Goal: Task Accomplishment & Management: Use online tool/utility

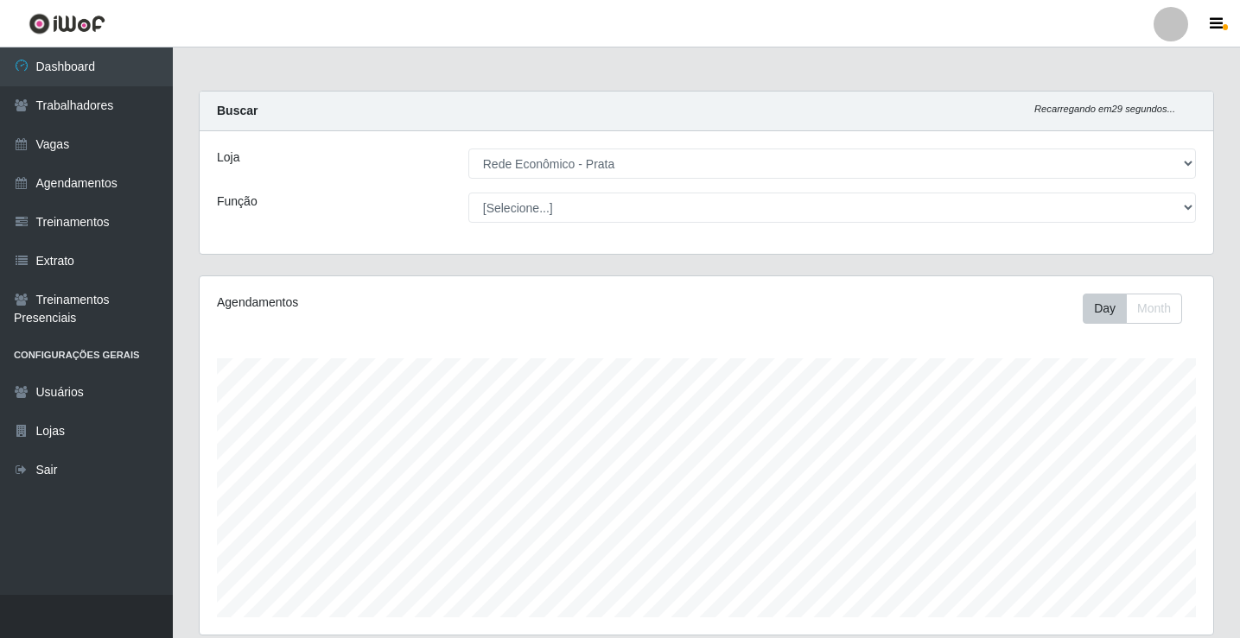
select select "192"
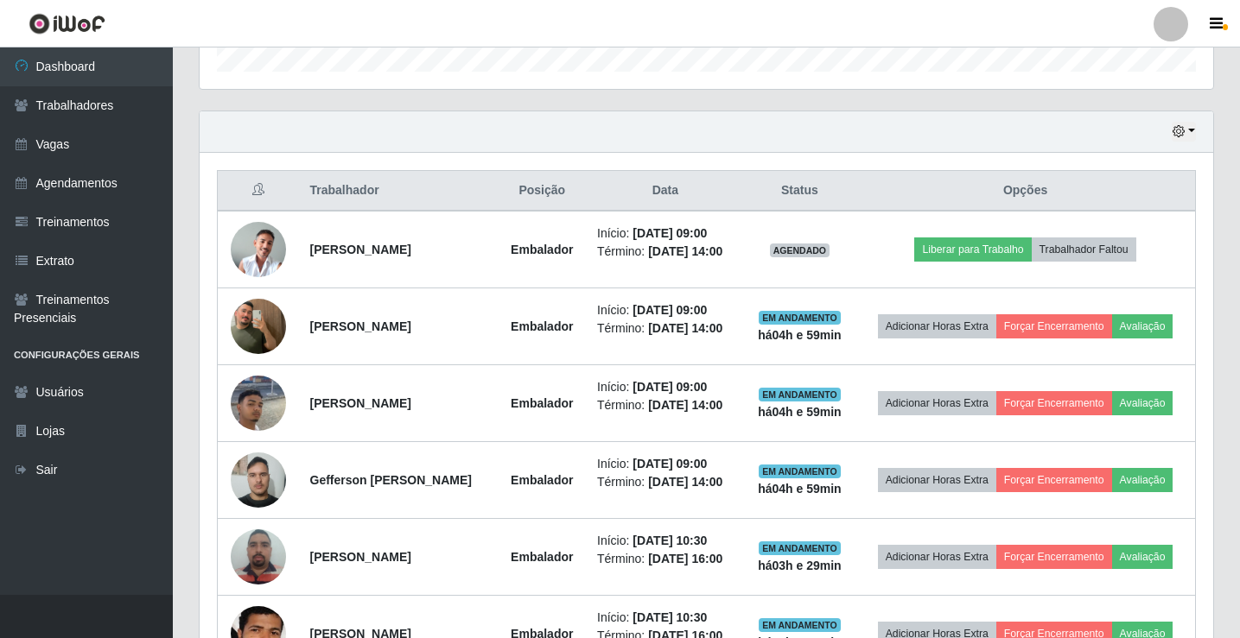
scroll to position [547, 0]
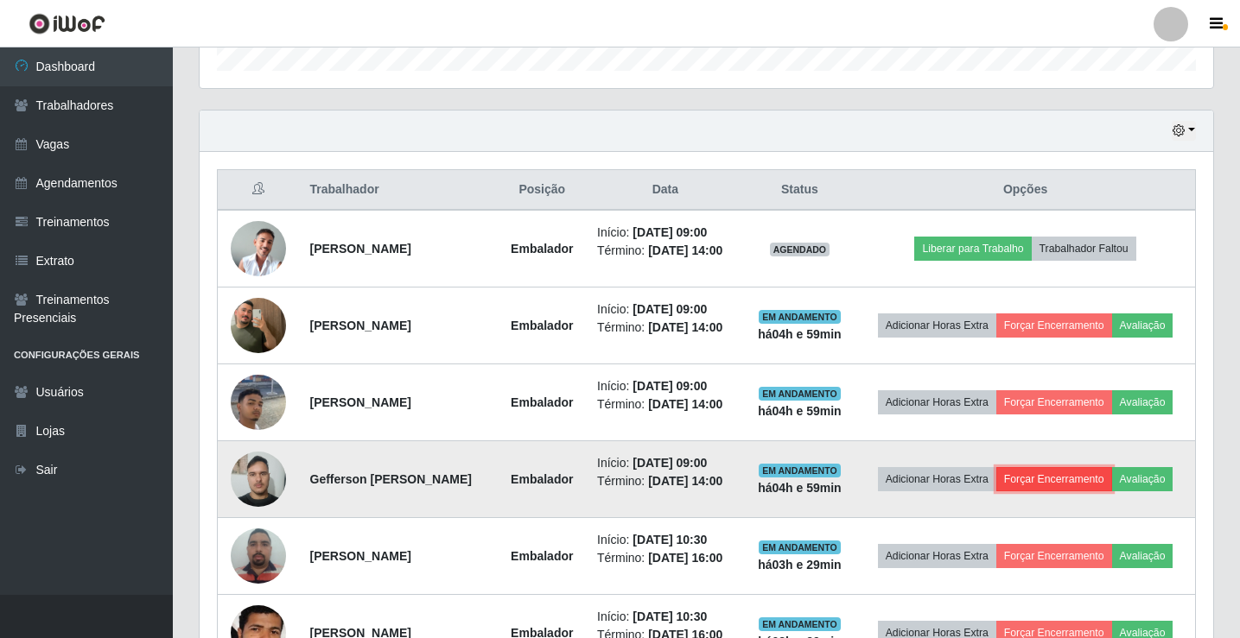
click at [1073, 489] on button "Forçar Encerramento" at bounding box center [1054, 479] width 116 height 24
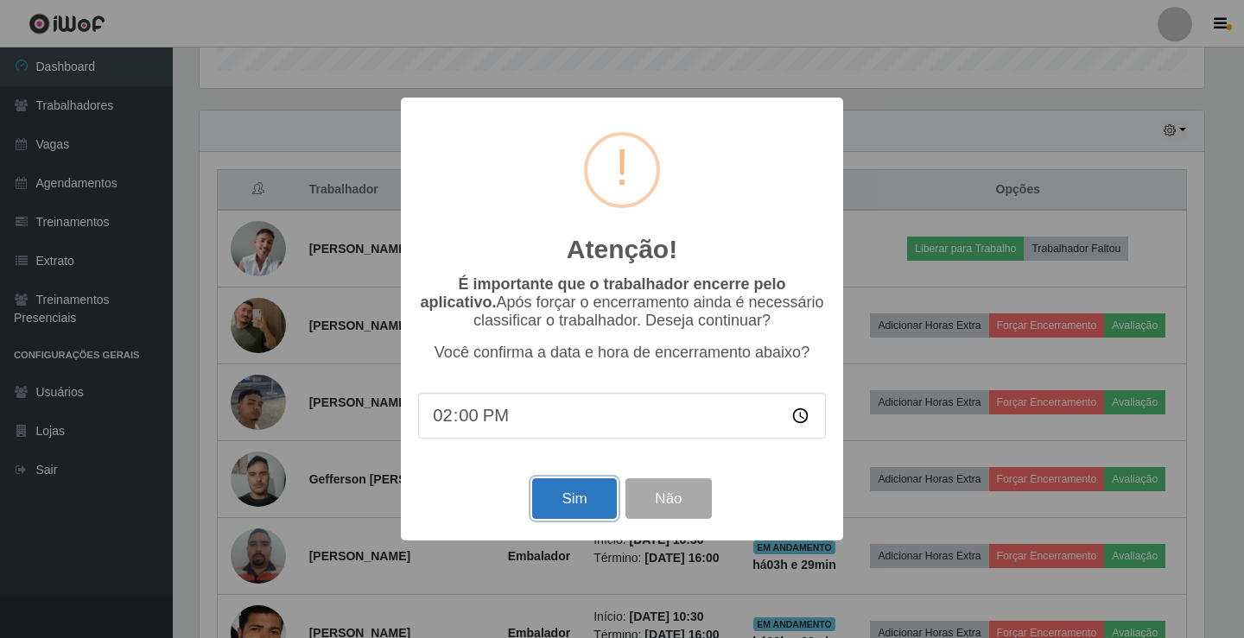
click at [562, 519] on button "Sim" at bounding box center [574, 499] width 84 height 41
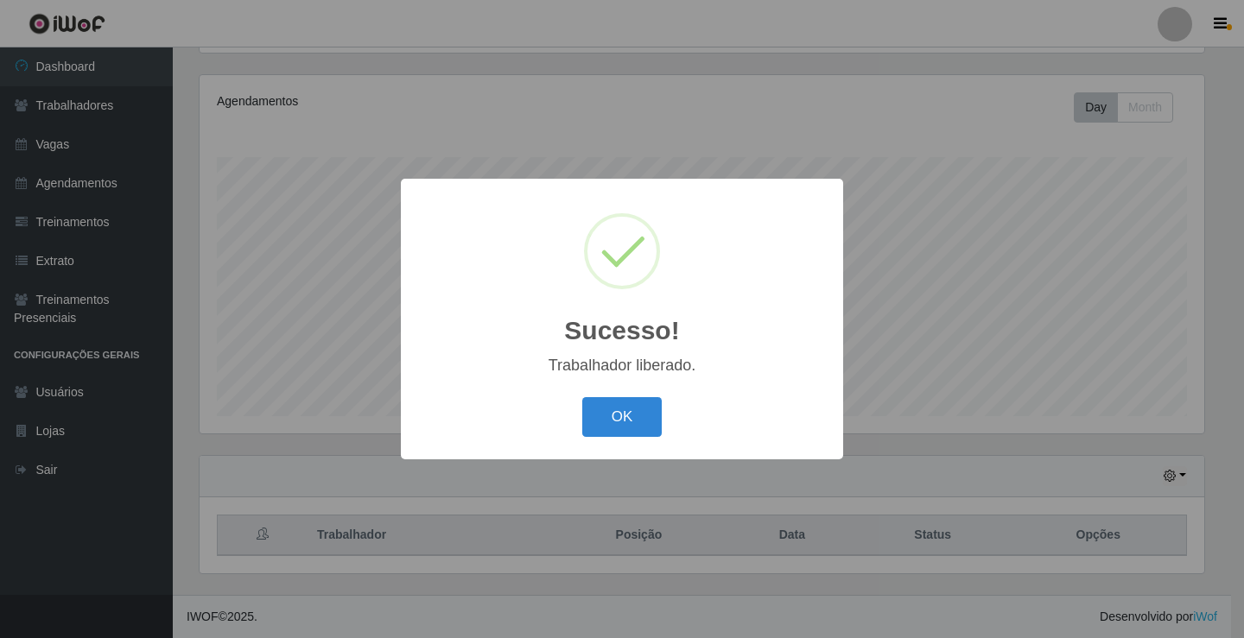
click at [616, 446] on div "Sucesso! × Trabalhador liberado. OK Cancel" at bounding box center [622, 319] width 442 height 280
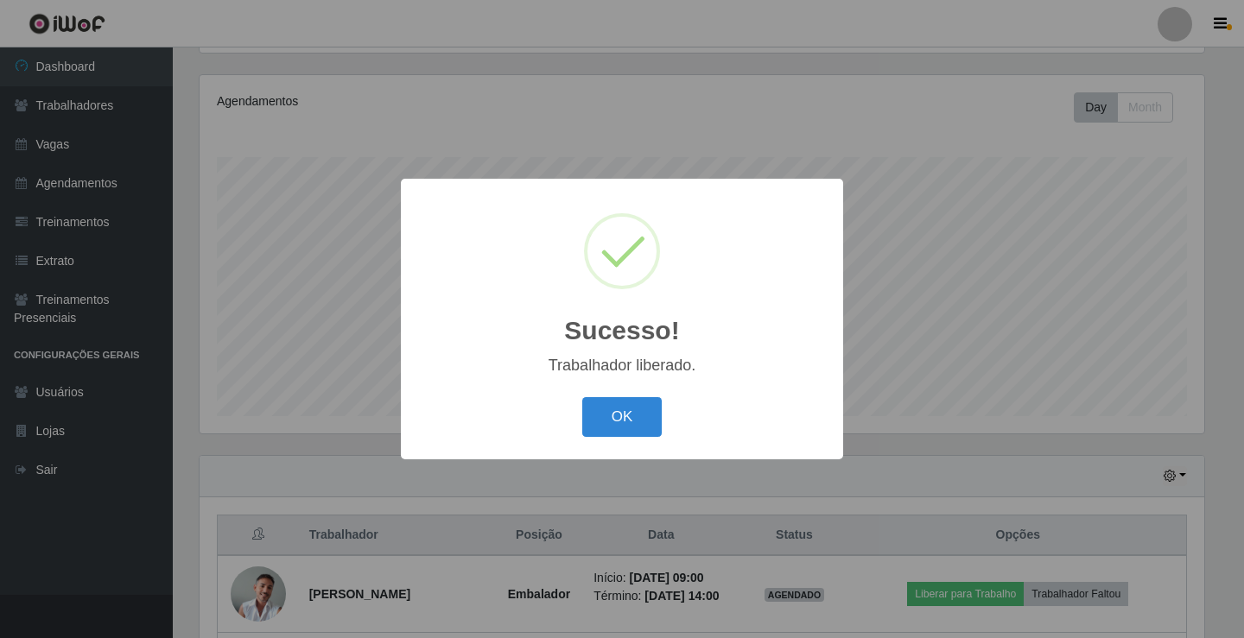
click at [621, 441] on div "OK Cancel" at bounding box center [622, 416] width 408 height 49
click at [637, 428] on button "OK" at bounding box center [622, 417] width 80 height 41
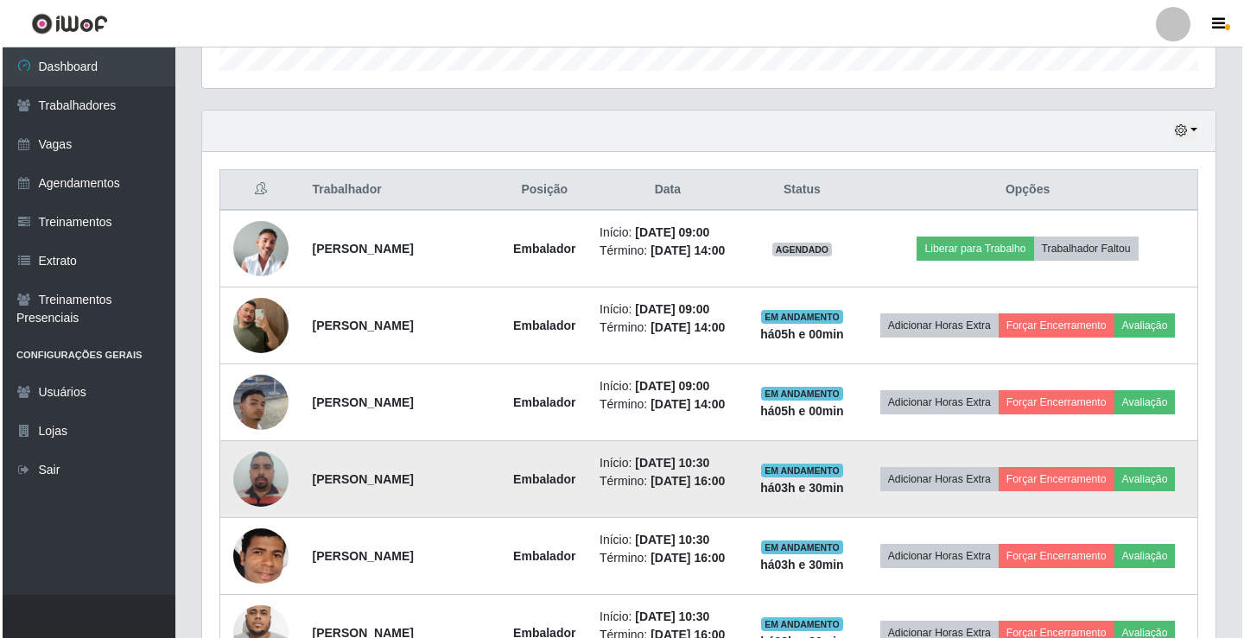
scroll to position [633, 0]
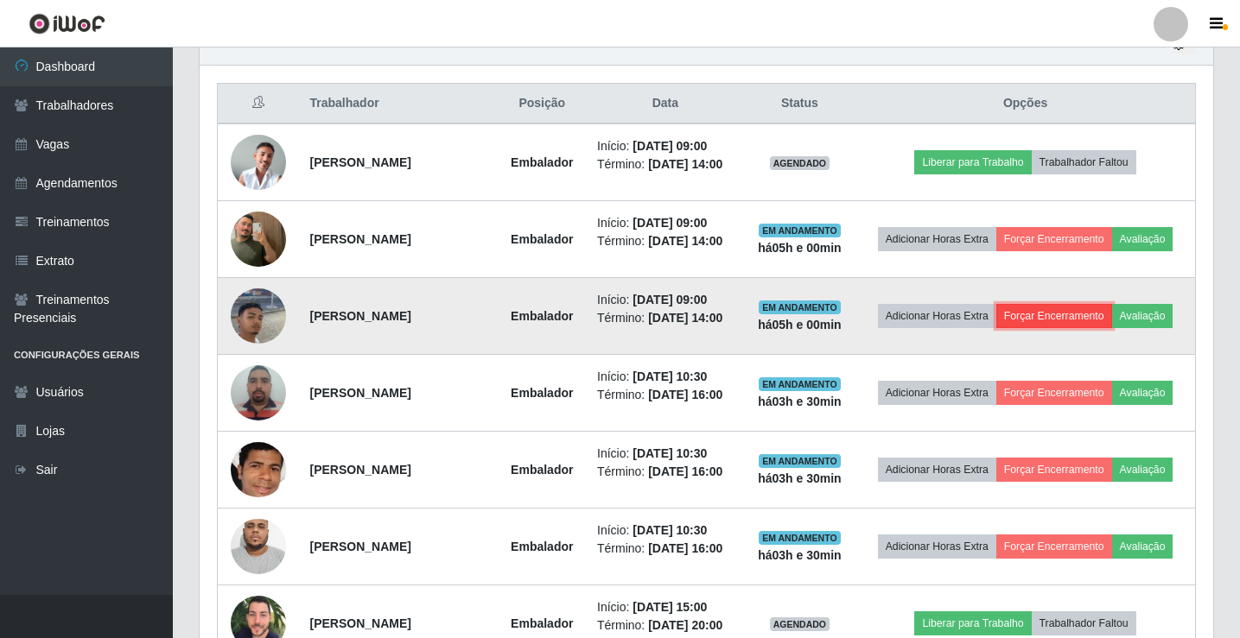
click at [1038, 320] on button "Forçar Encerramento" at bounding box center [1054, 316] width 116 height 24
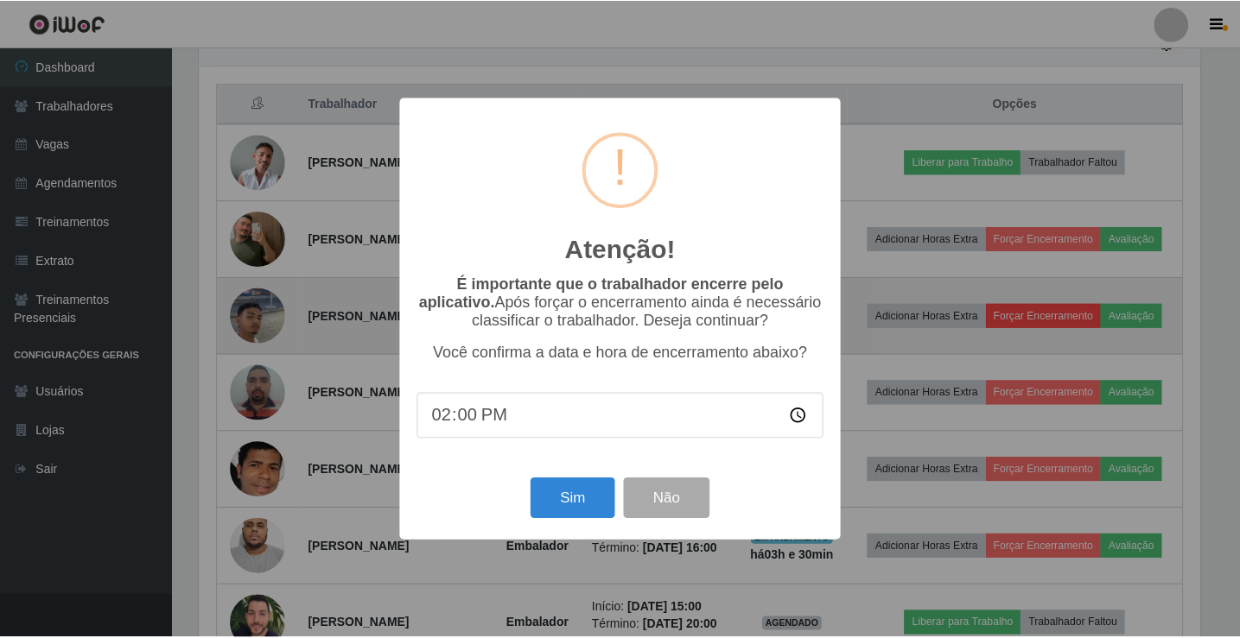
scroll to position [359, 1005]
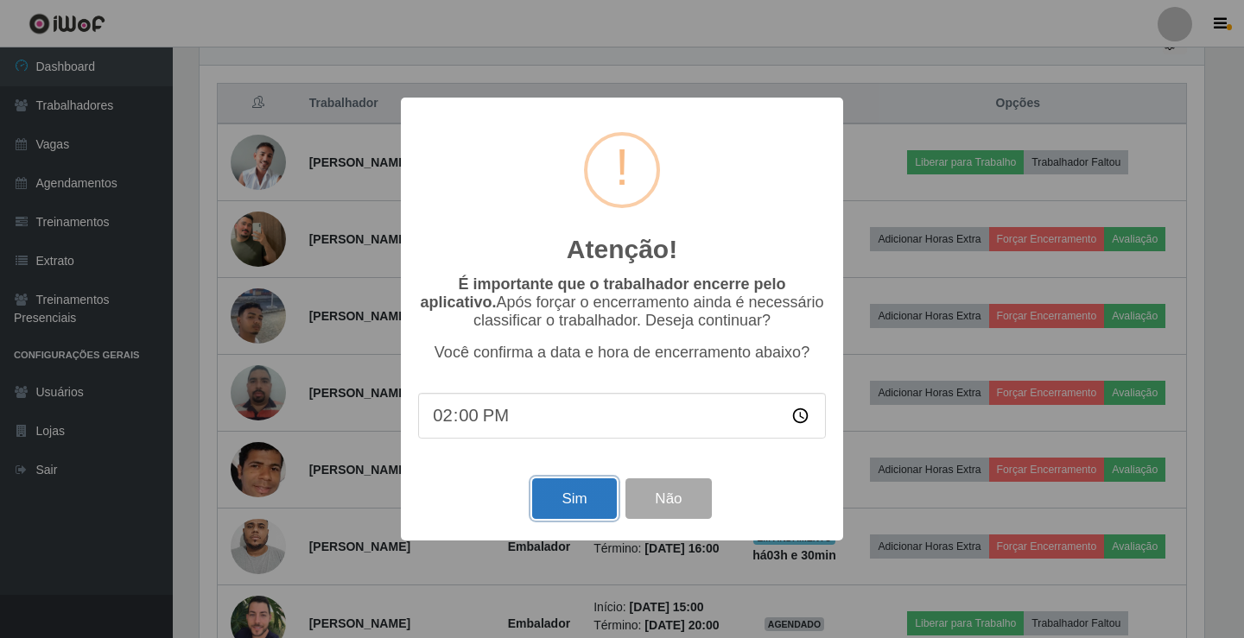
click at [591, 509] on button "Sim" at bounding box center [574, 499] width 84 height 41
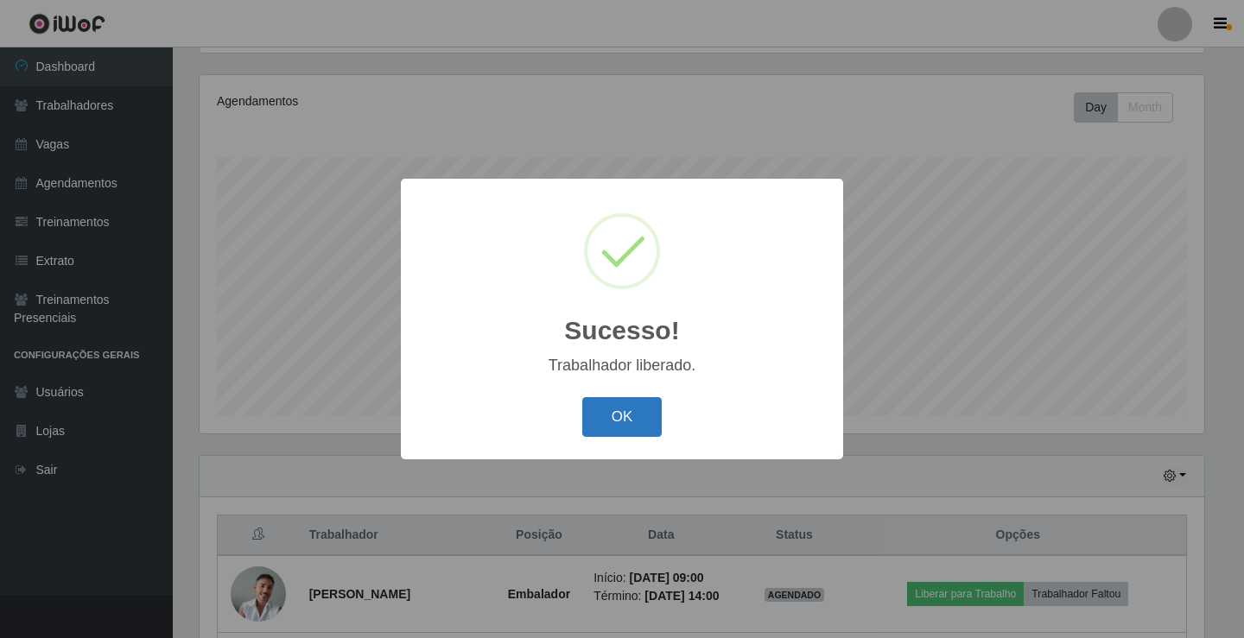
click at [605, 418] on button "OK" at bounding box center [622, 417] width 80 height 41
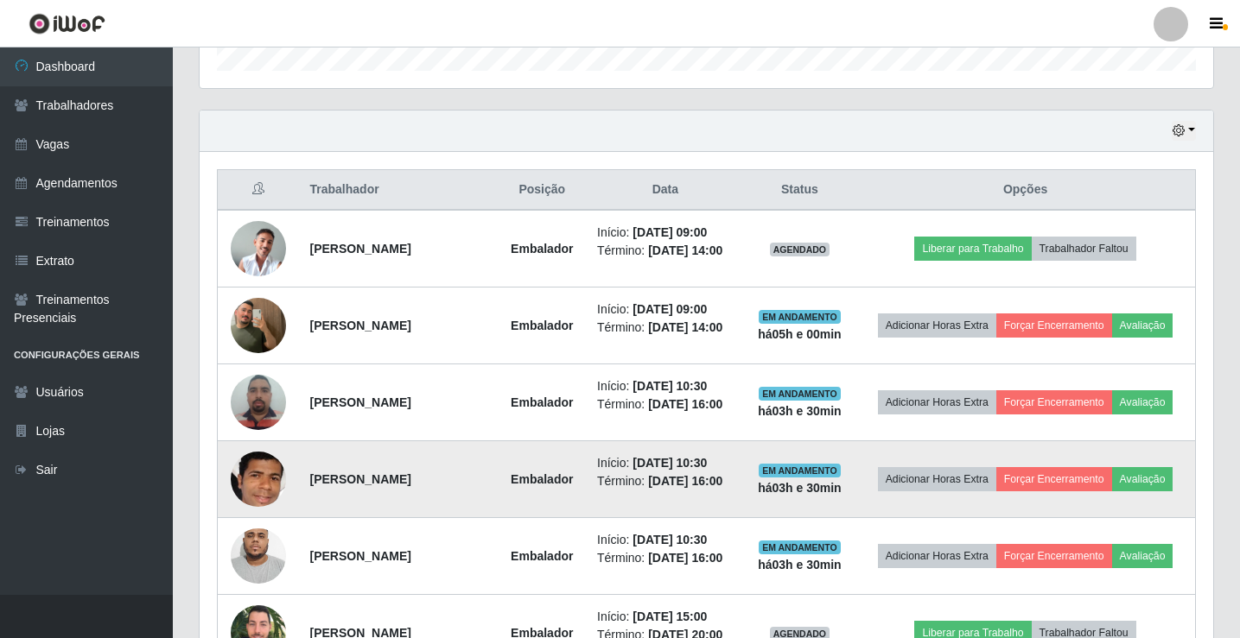
scroll to position [633, 0]
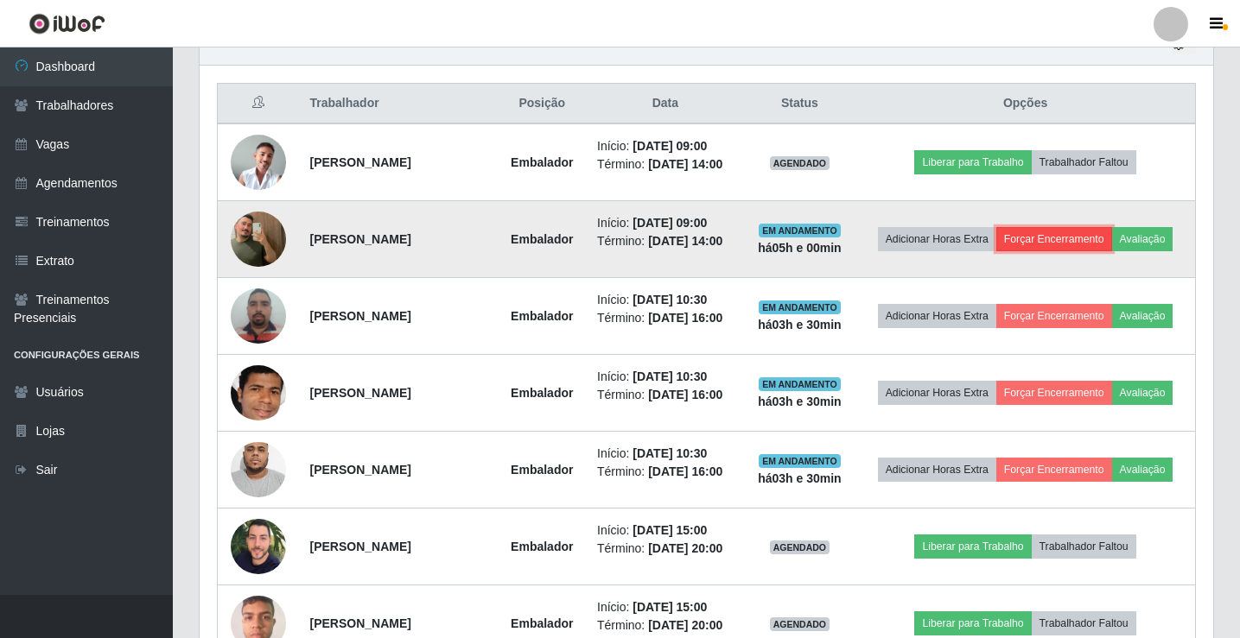
click at [1038, 241] on button "Forçar Encerramento" at bounding box center [1054, 239] width 116 height 24
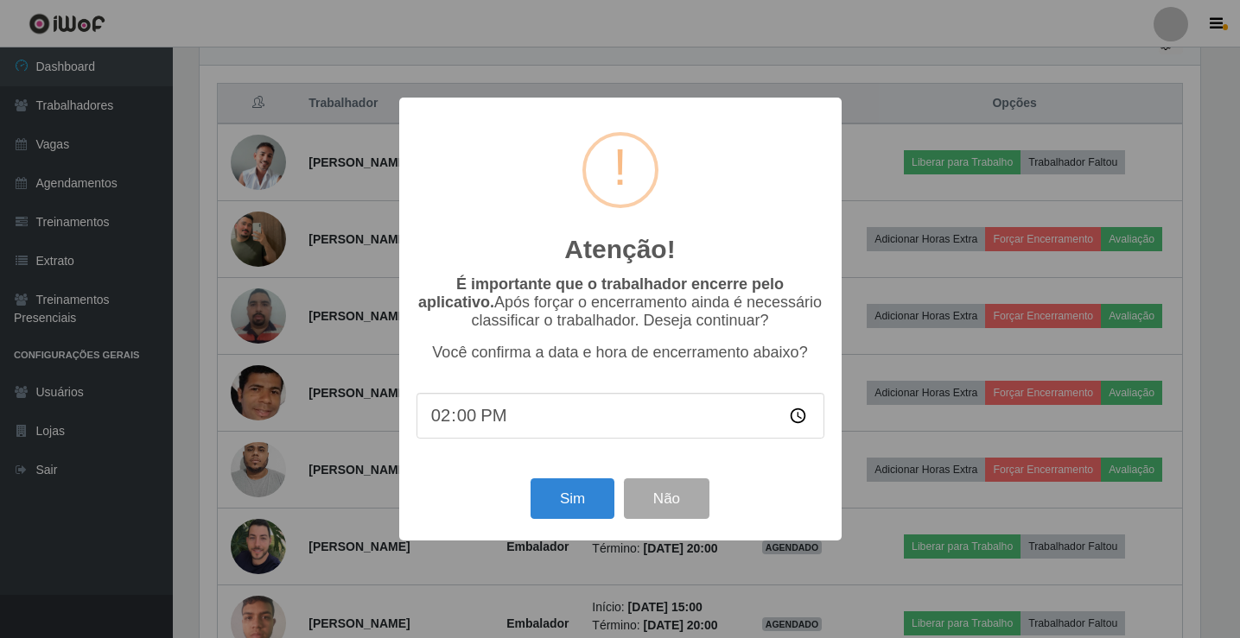
scroll to position [359, 1005]
click at [563, 509] on button "Sim" at bounding box center [574, 499] width 84 height 41
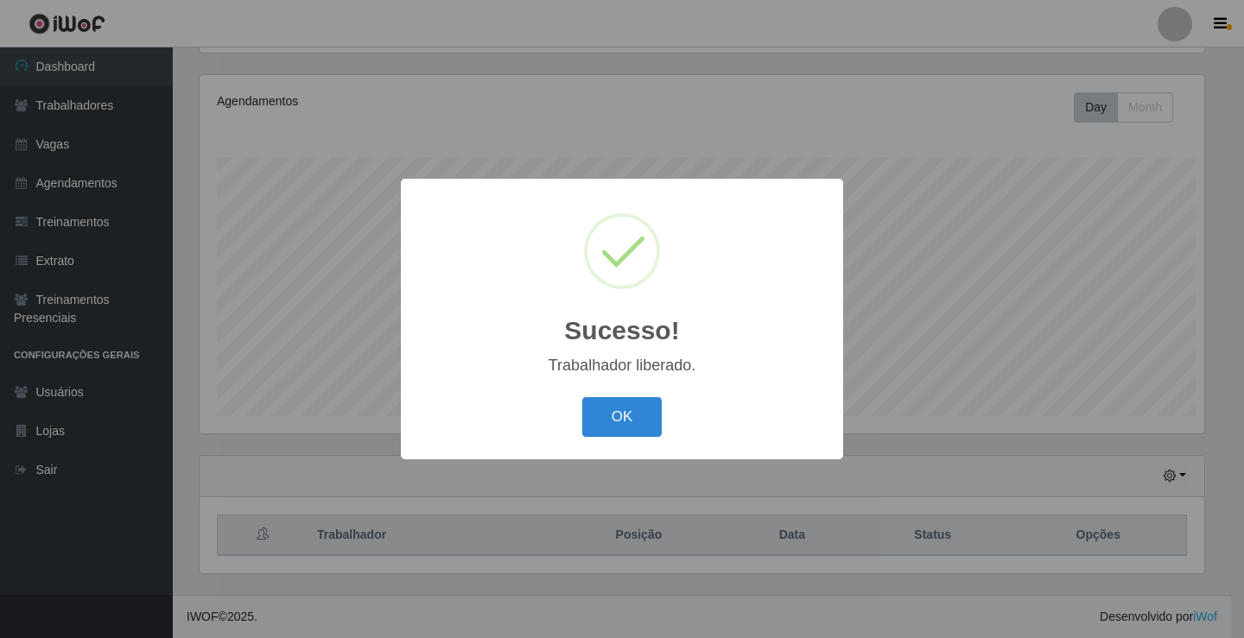
scroll to position [0, 0]
click at [582, 397] on button "OK" at bounding box center [622, 417] width 80 height 41
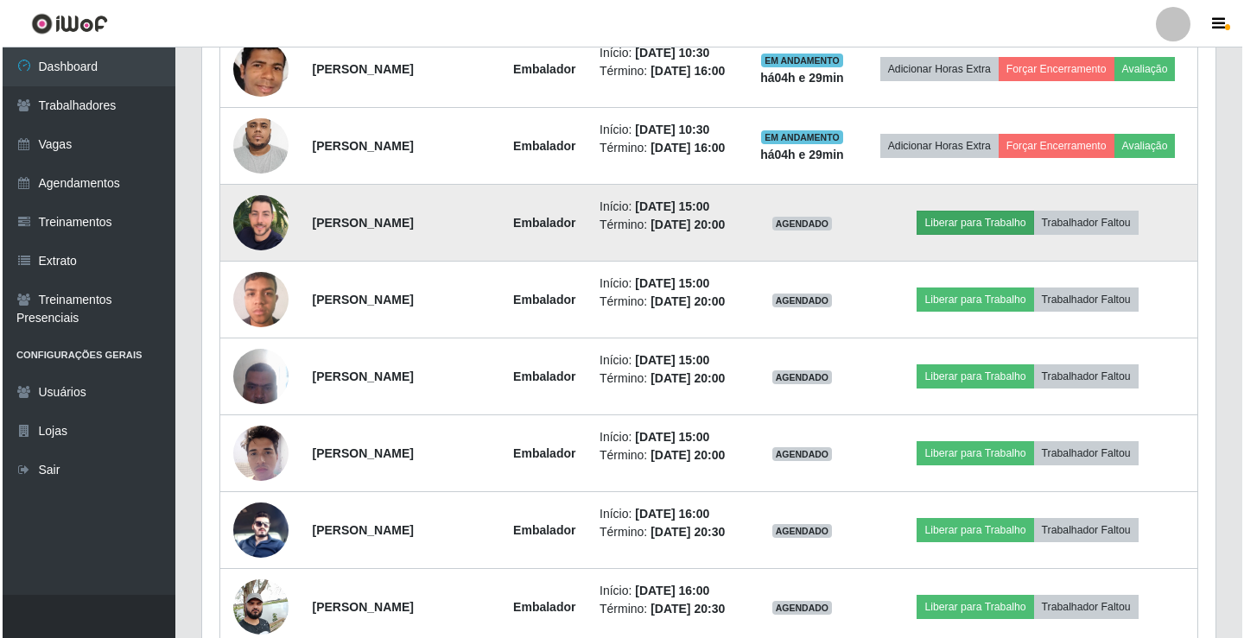
scroll to position [979, 0]
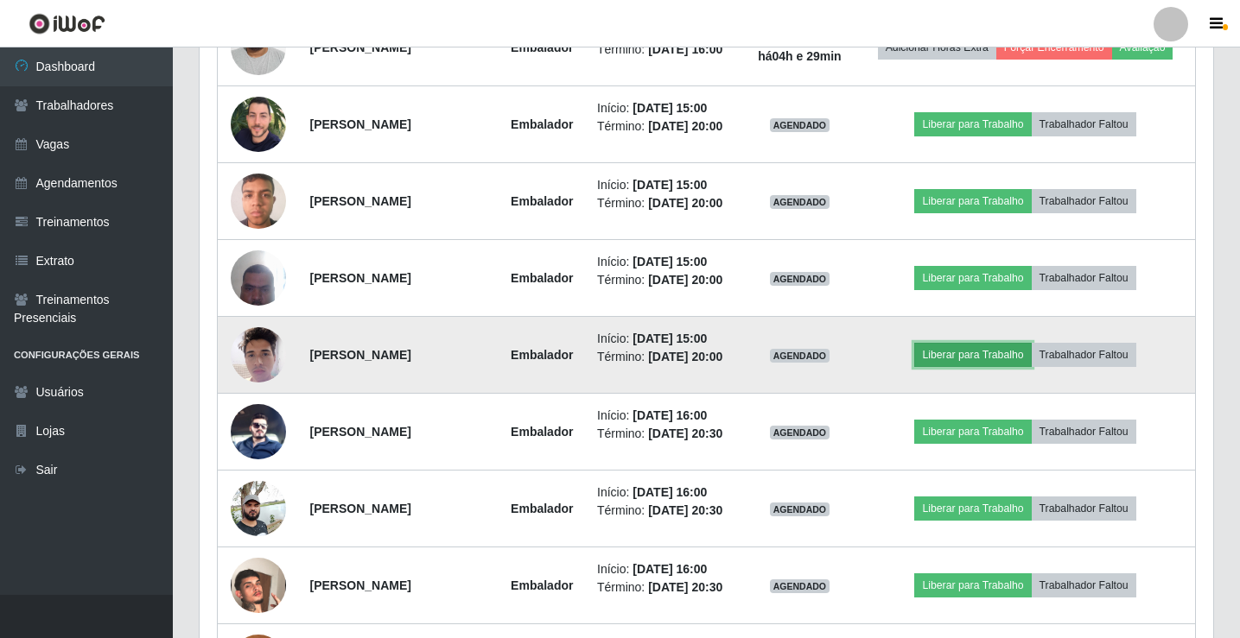
click at [992, 346] on button "Liberar para Trabalho" at bounding box center [972, 355] width 117 height 24
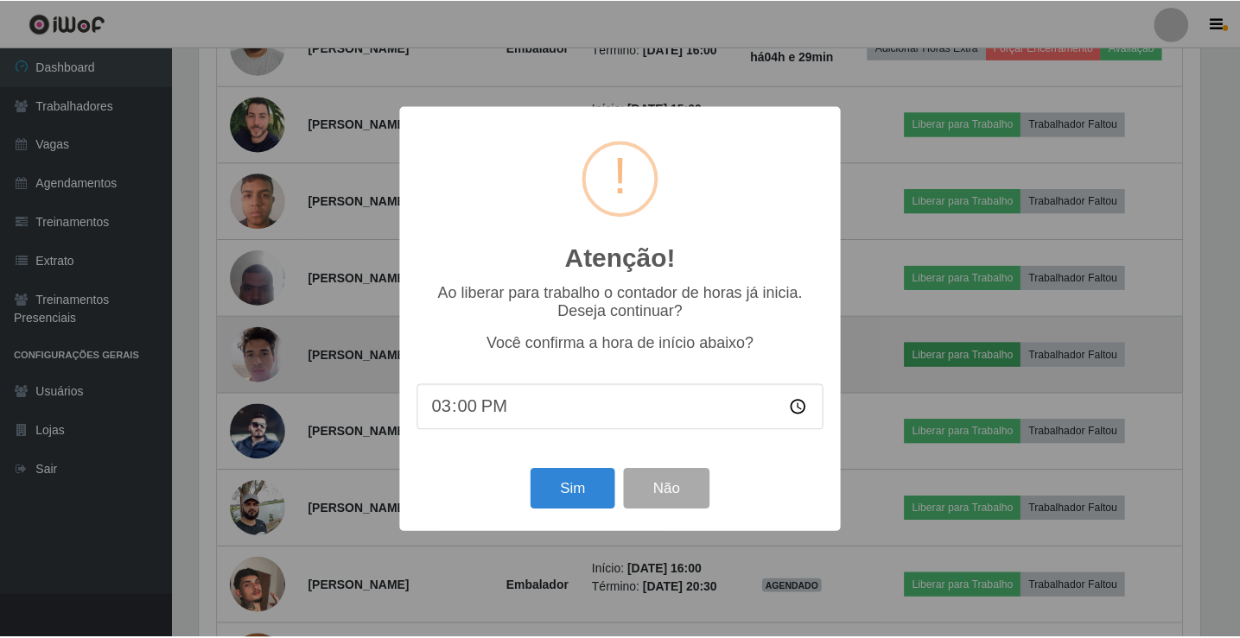
scroll to position [359, 1005]
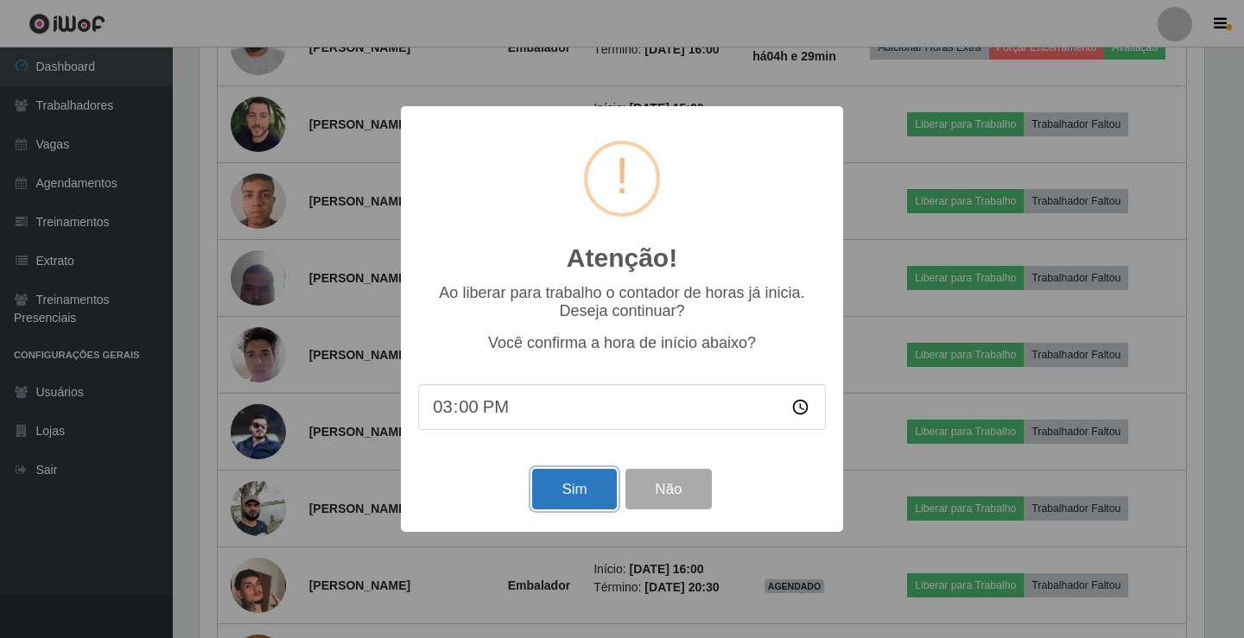
click at [550, 490] on button "Sim" at bounding box center [574, 489] width 84 height 41
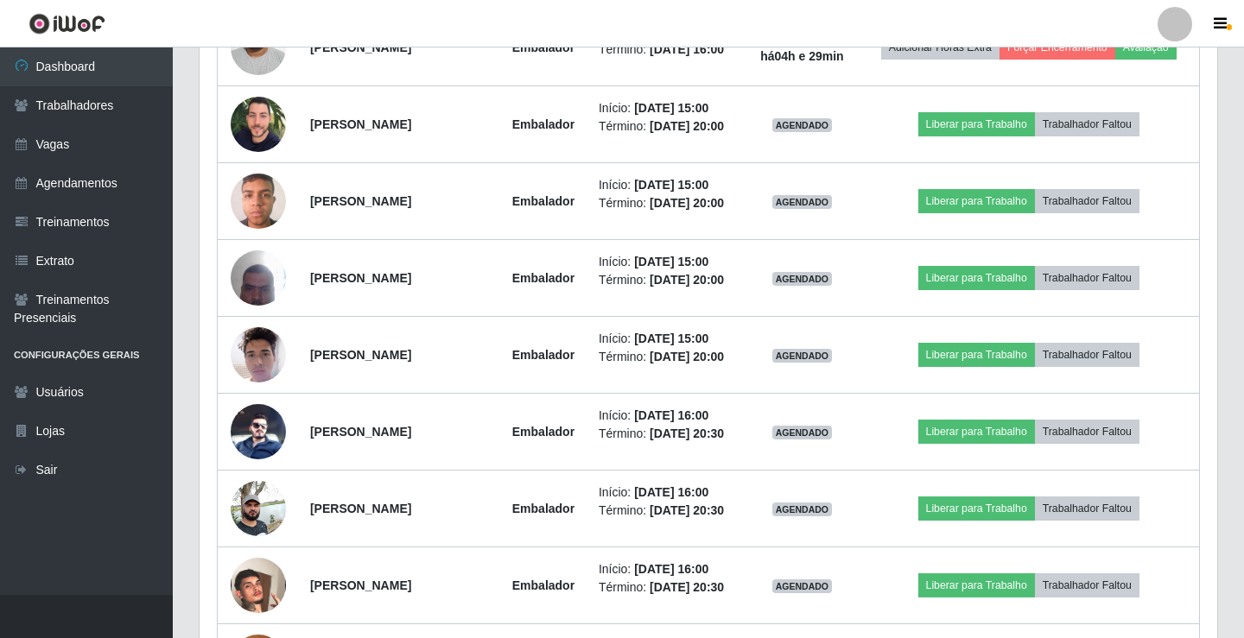
scroll to position [359, 1013]
click at [914, 343] on button "Liberar para Trabalho" at bounding box center [972, 355] width 117 height 24
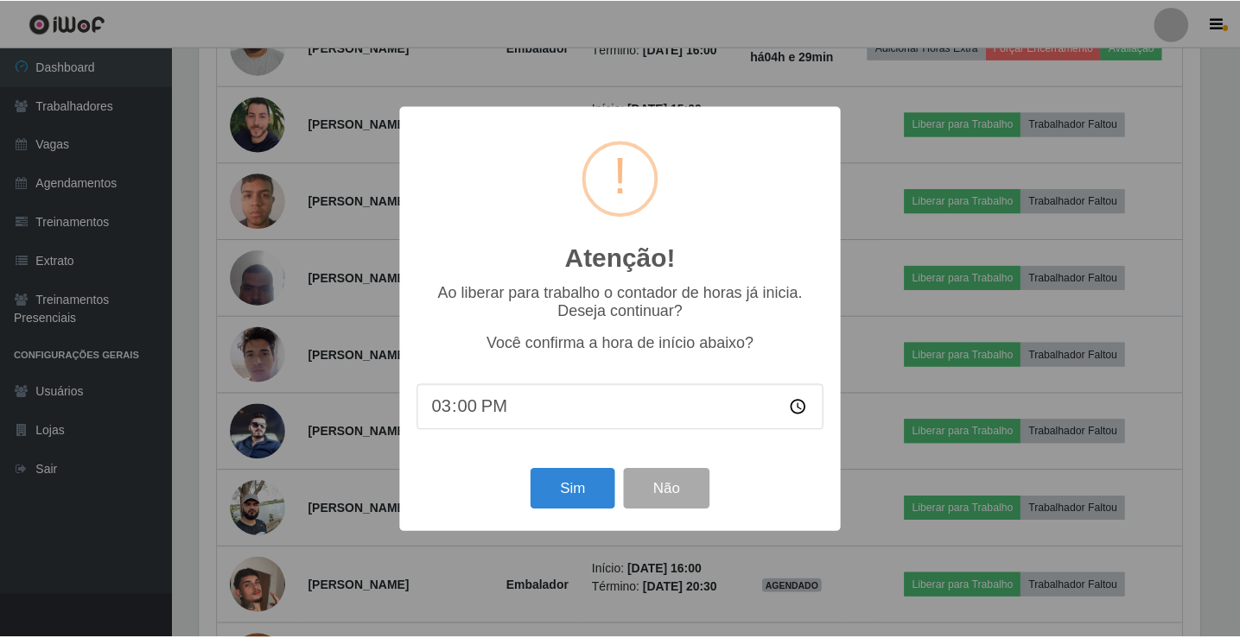
scroll to position [201, 0]
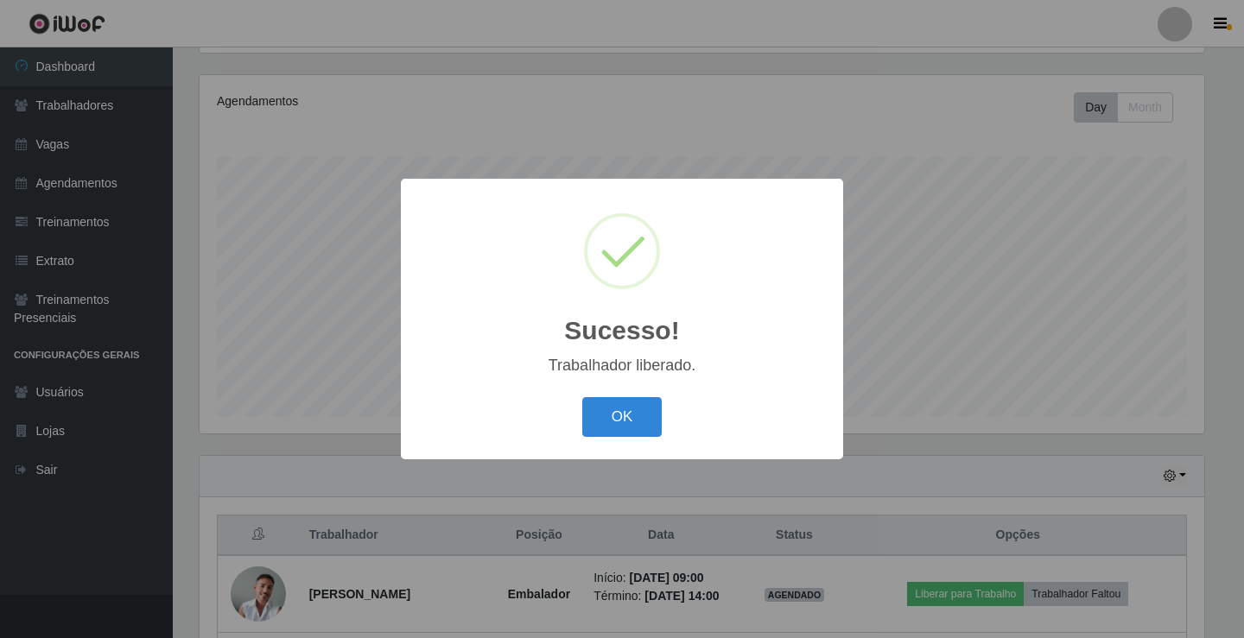
click at [582, 397] on button "OK" at bounding box center [622, 417] width 80 height 41
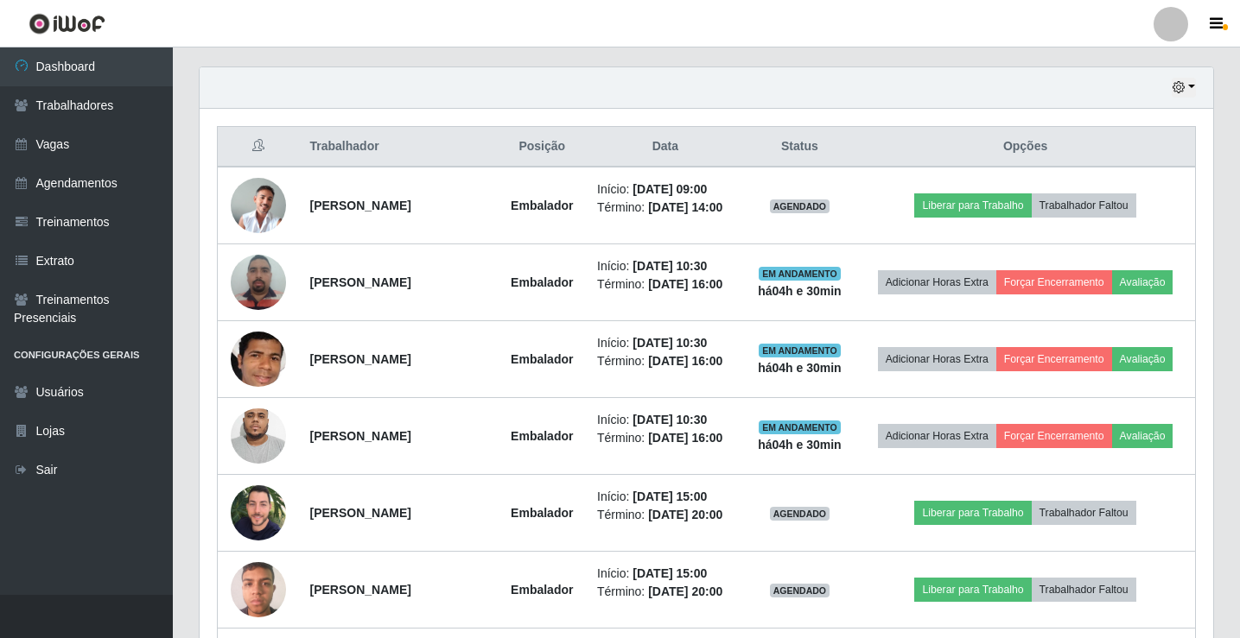
scroll to position [720, 0]
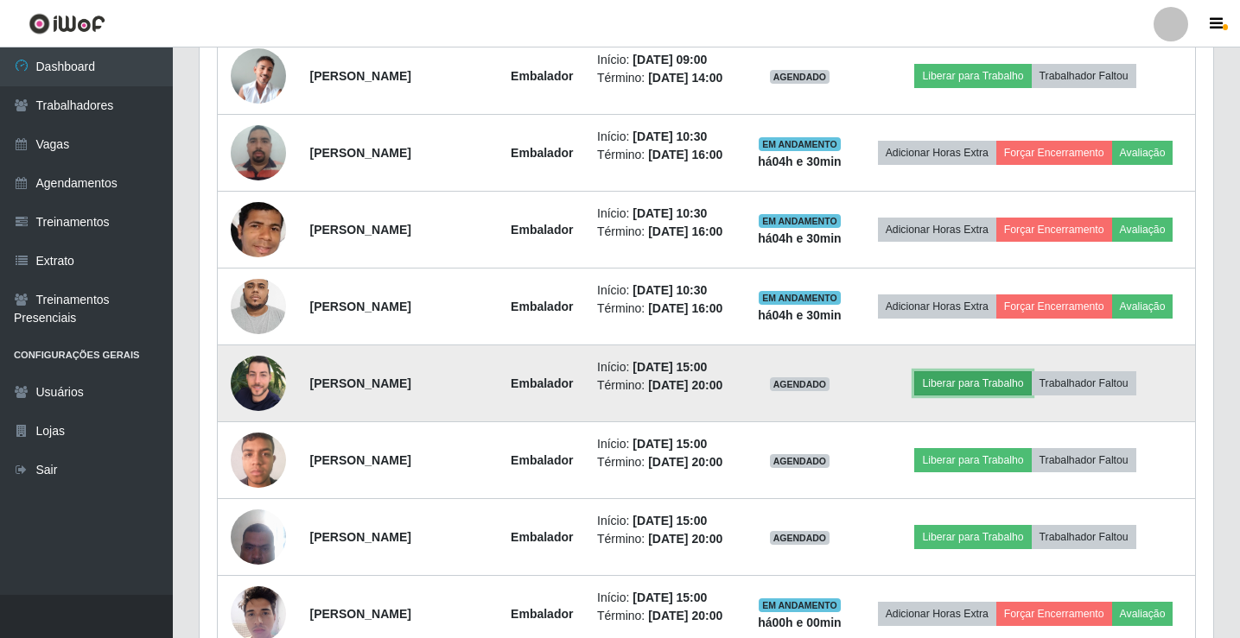
click at [1002, 374] on button "Liberar para Trabalho" at bounding box center [972, 383] width 117 height 24
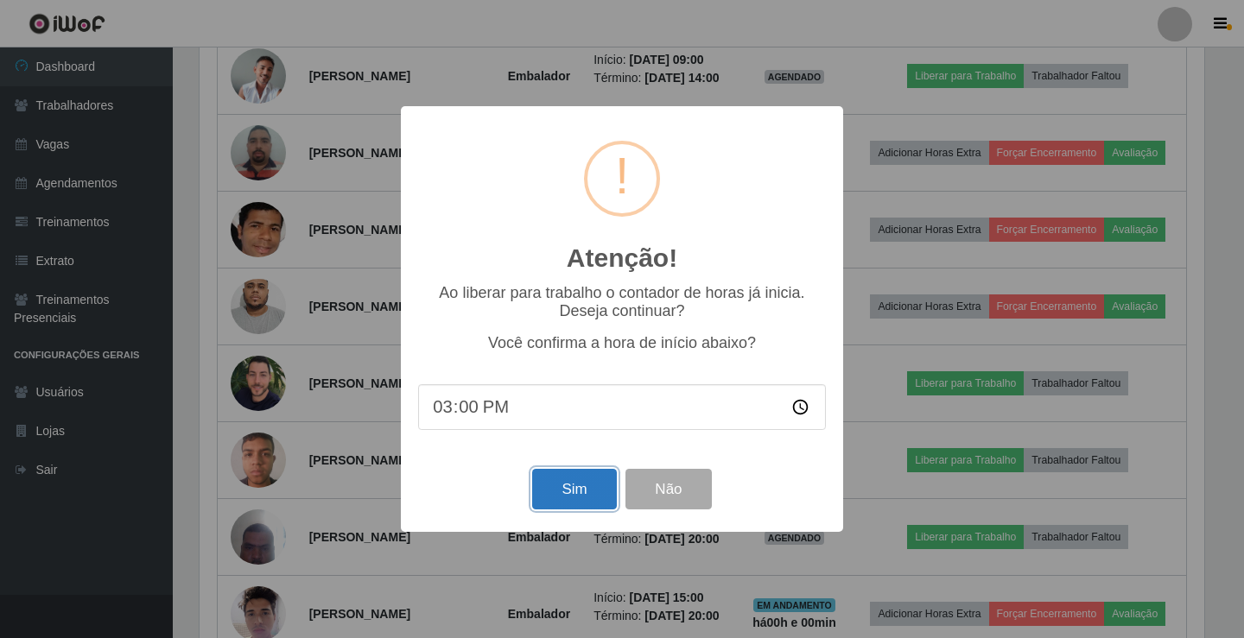
click at [596, 486] on button "Sim" at bounding box center [574, 489] width 84 height 41
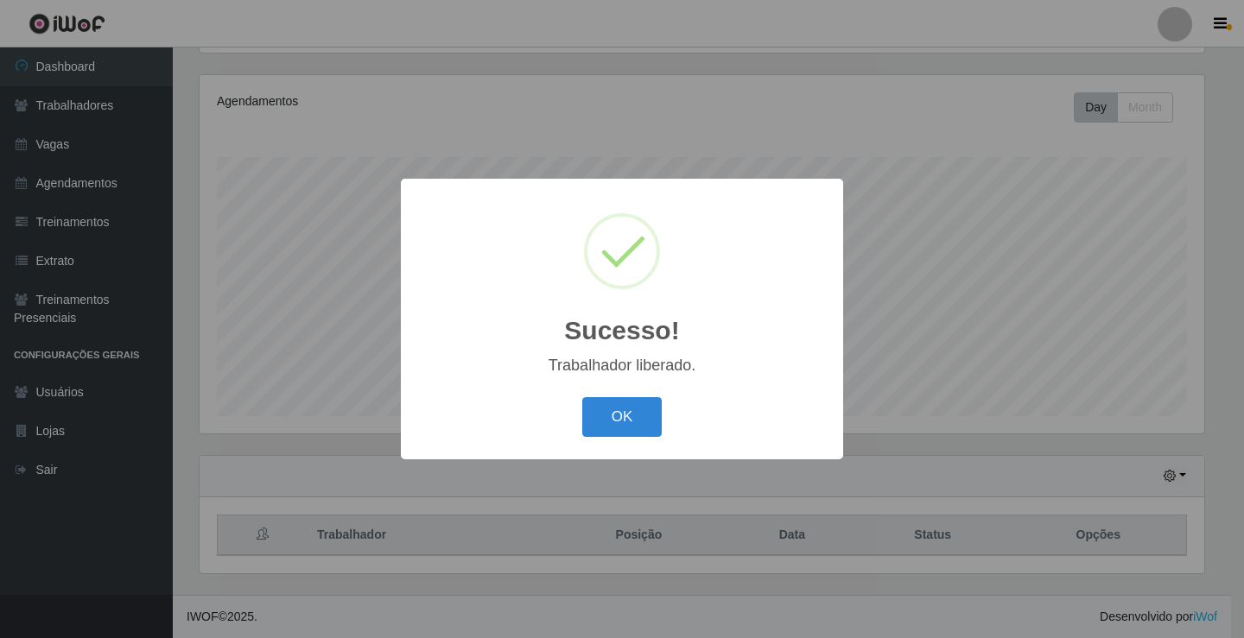
click at [582, 397] on button "OK" at bounding box center [622, 417] width 80 height 41
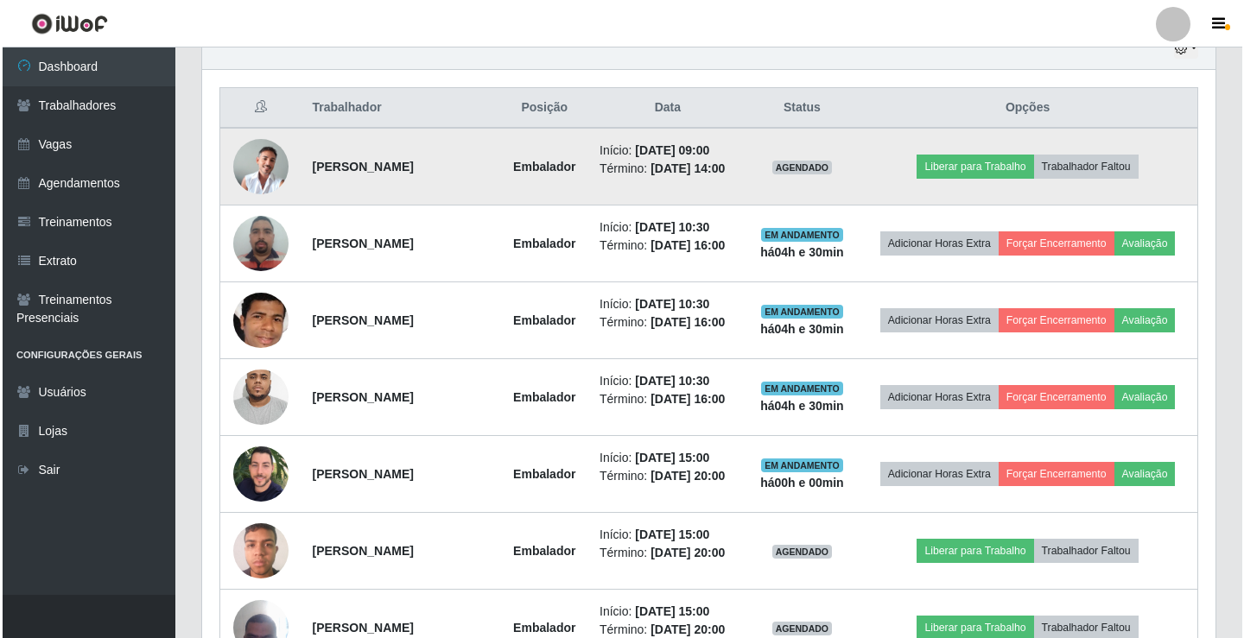
scroll to position [633, 0]
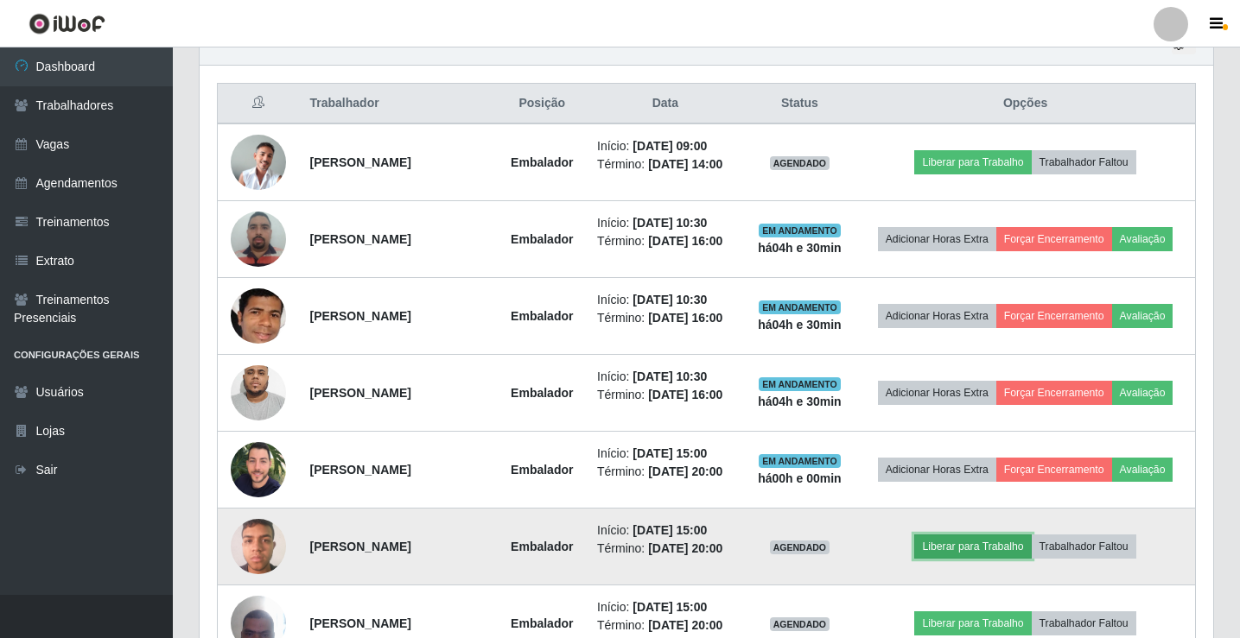
click at [970, 546] on button "Liberar para Trabalho" at bounding box center [972, 547] width 117 height 24
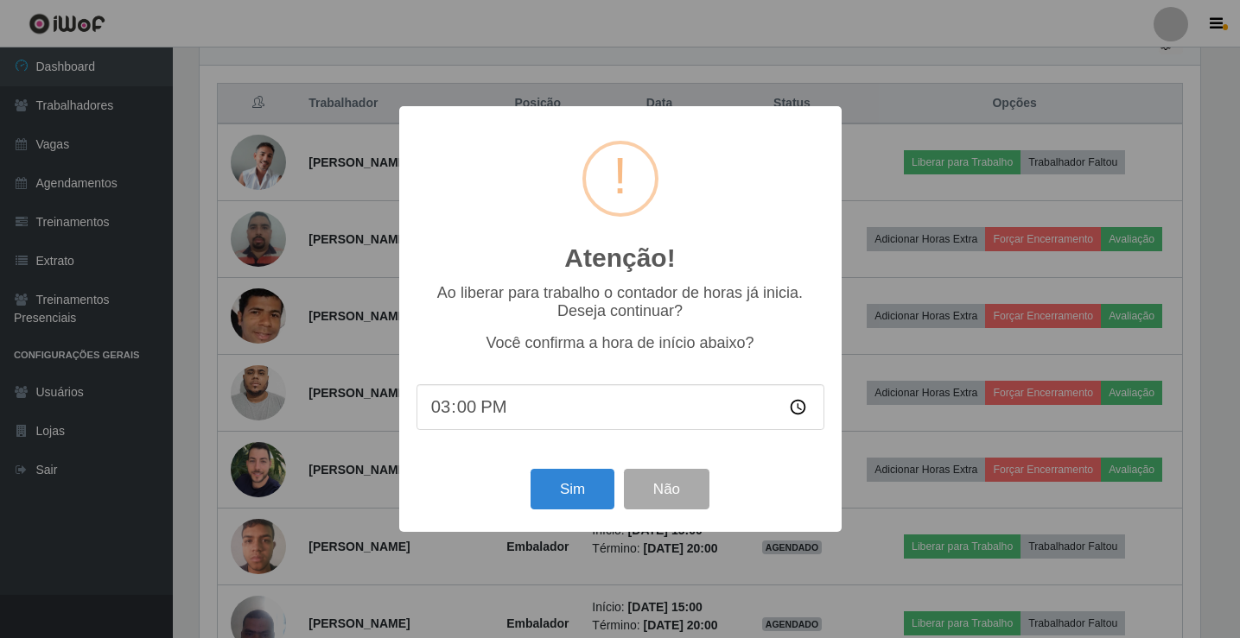
scroll to position [359, 1005]
click at [555, 490] on button "Sim" at bounding box center [574, 489] width 84 height 41
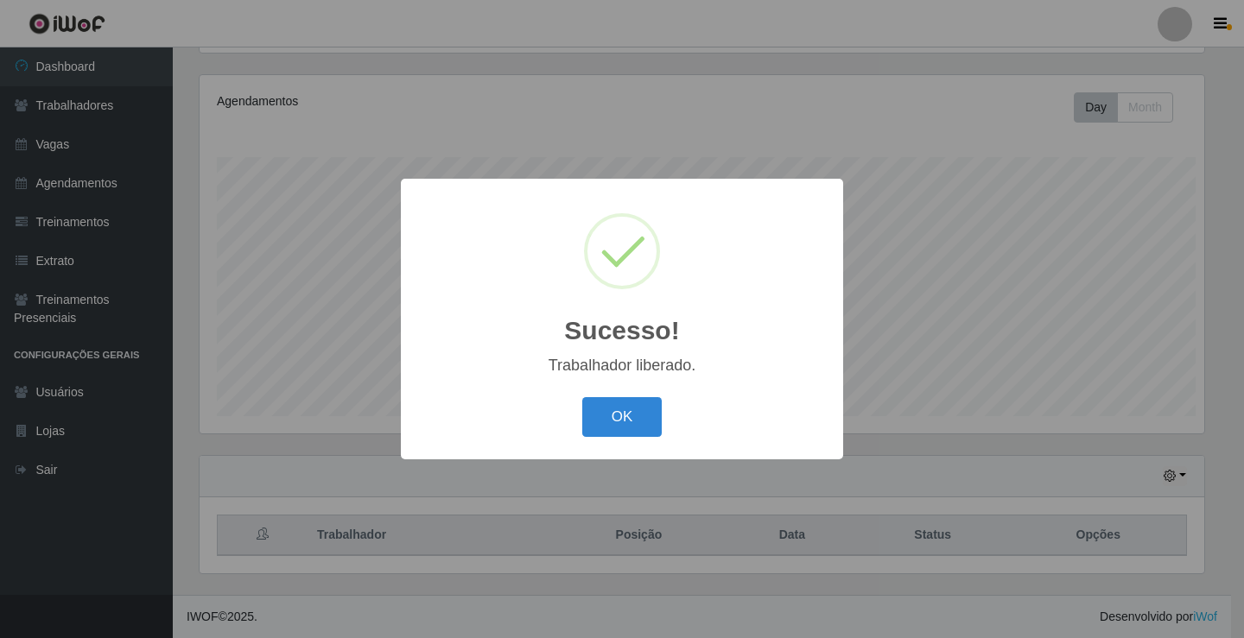
click at [582, 397] on button "OK" at bounding box center [622, 417] width 80 height 41
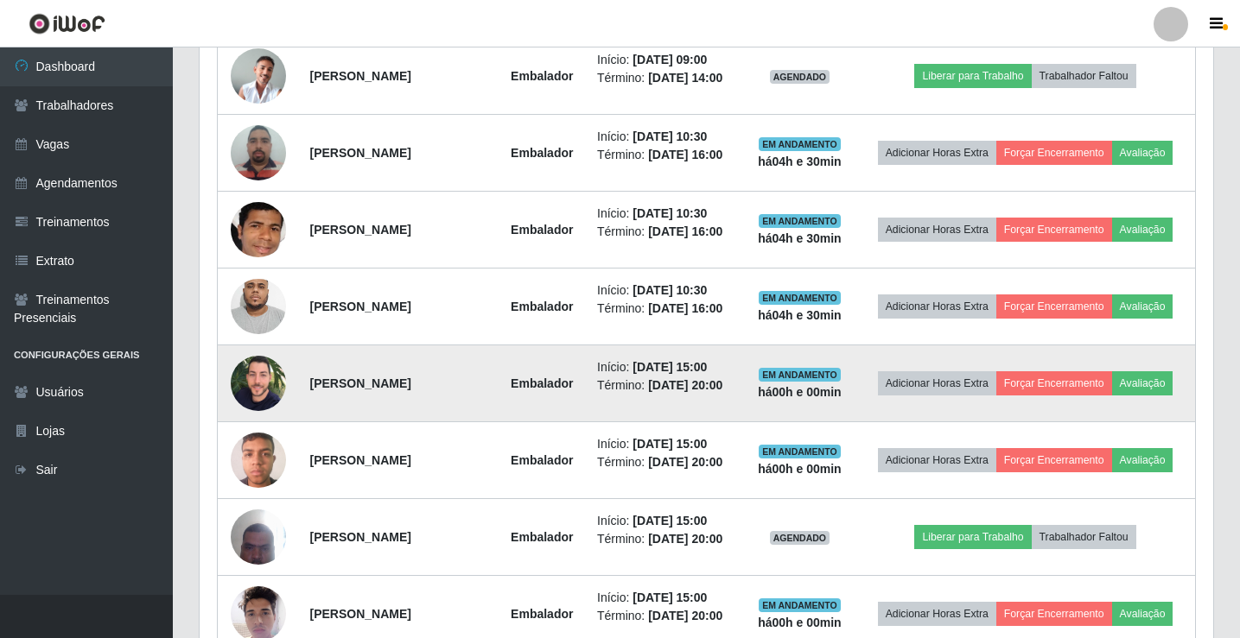
scroll to position [806, 0]
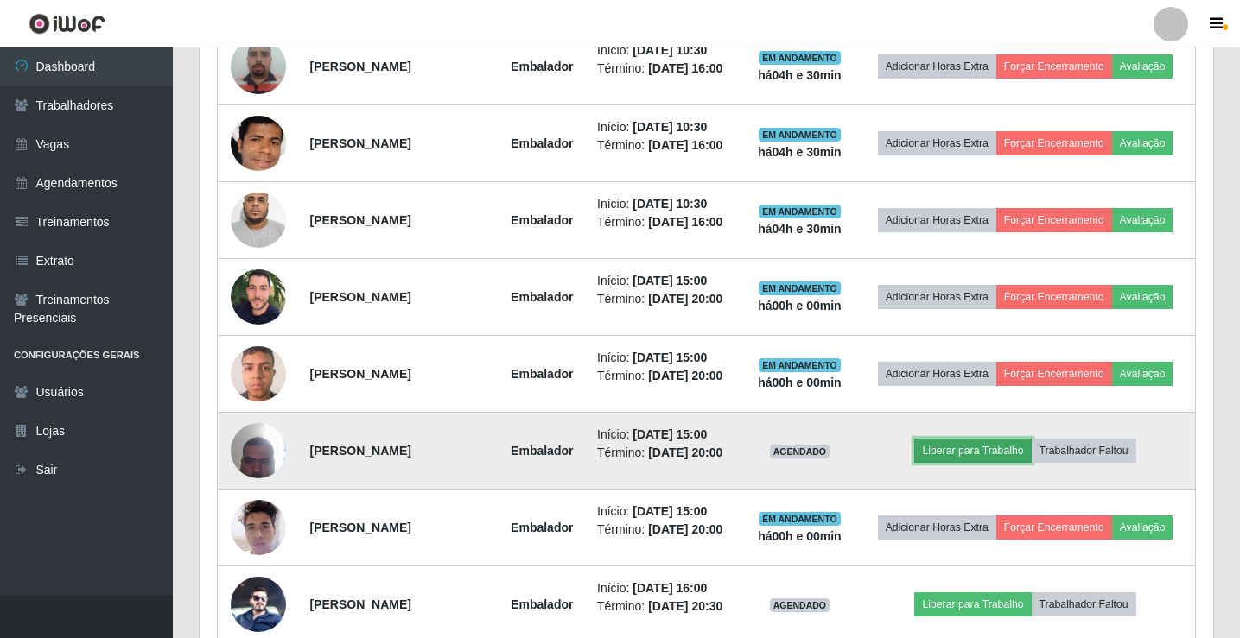
click at [975, 446] on button "Liberar para Trabalho" at bounding box center [972, 451] width 117 height 24
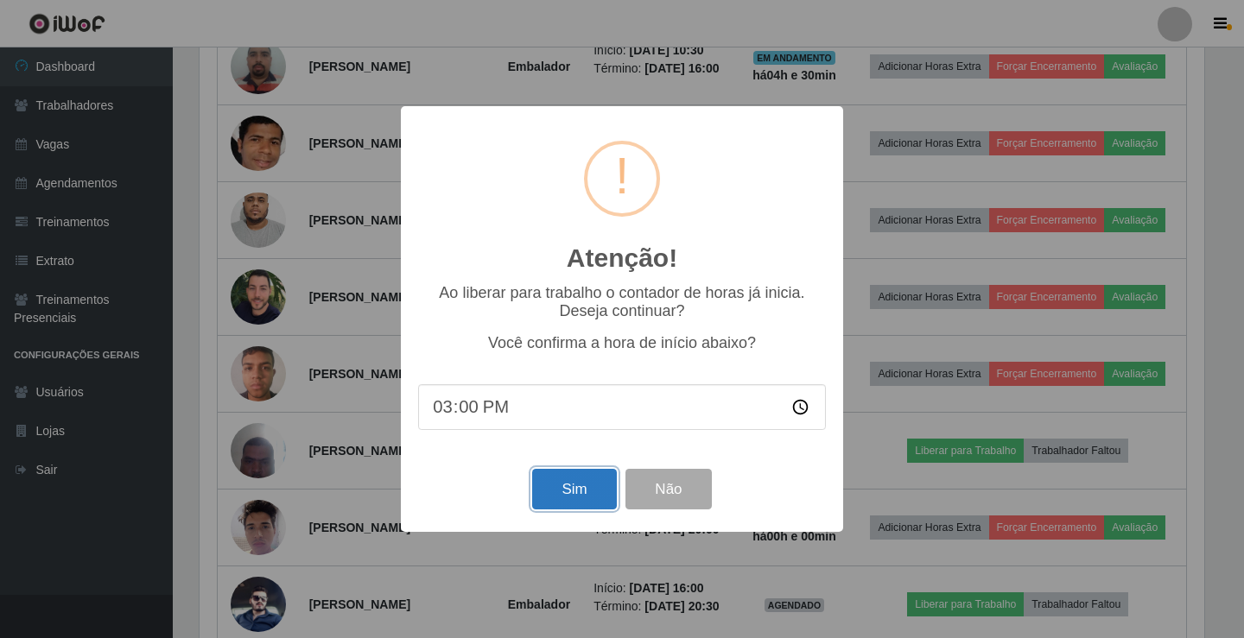
click at [575, 482] on button "Sim" at bounding box center [574, 489] width 84 height 41
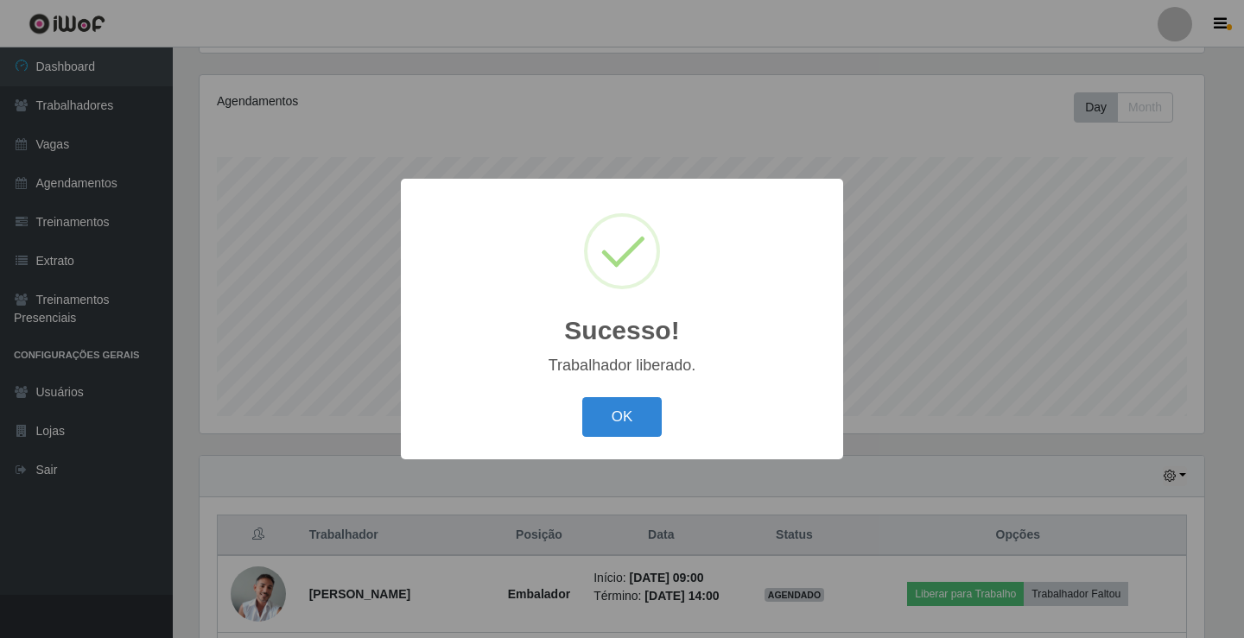
click at [582, 397] on button "OK" at bounding box center [622, 417] width 80 height 41
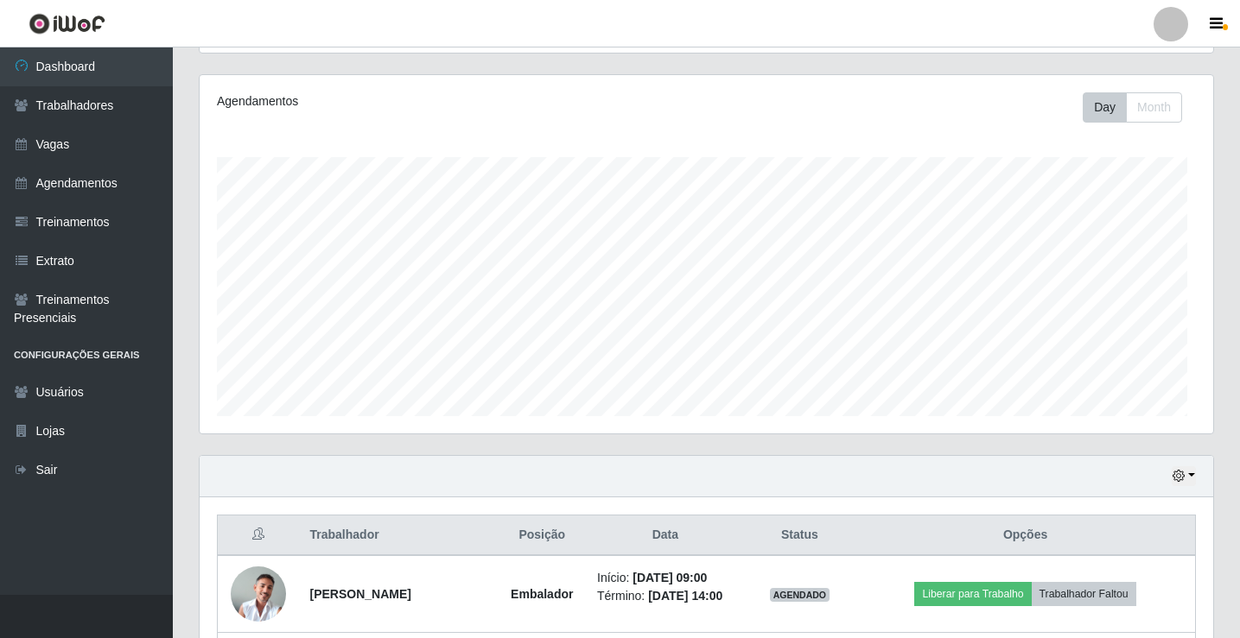
scroll to position [863559, 862904]
